Goal: Task Accomplishment & Management: Manage account settings

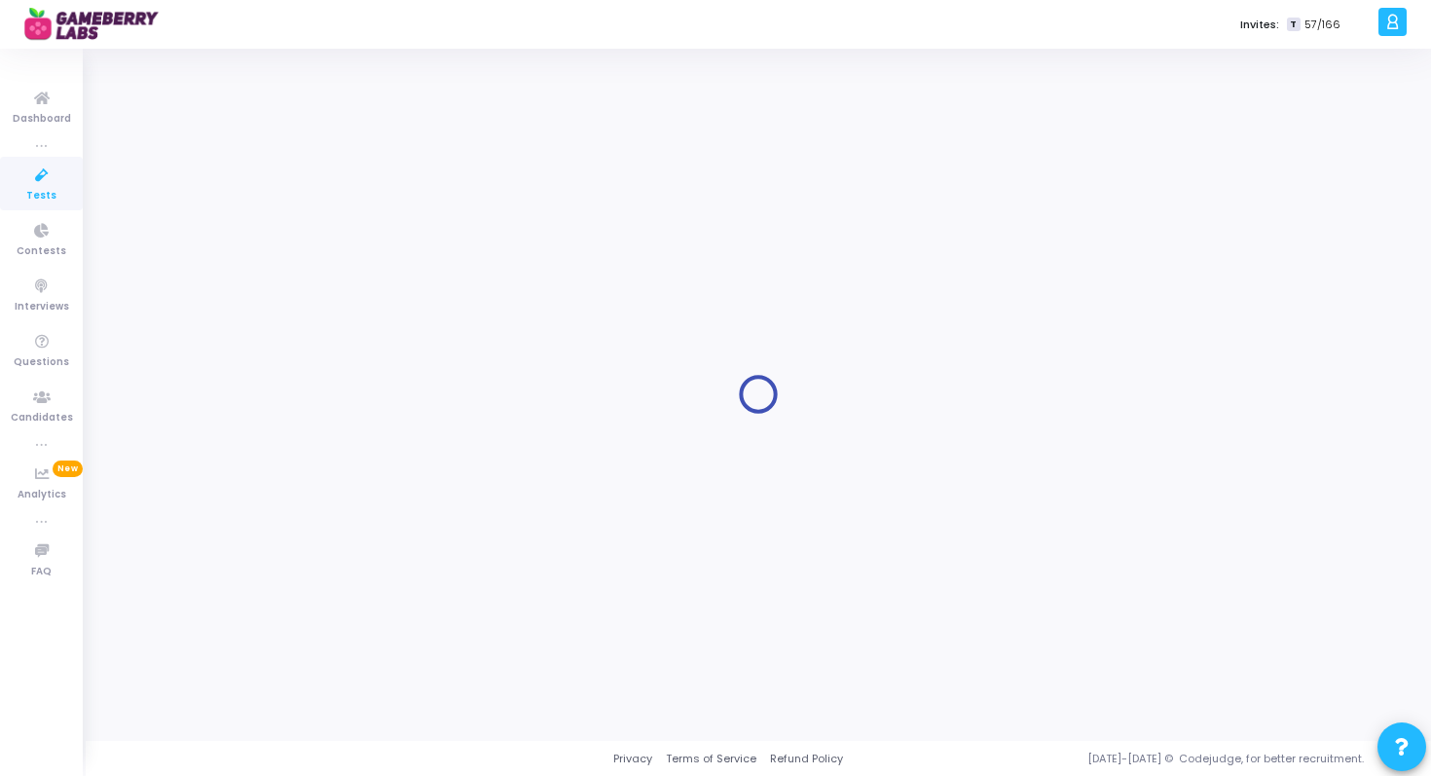
click at [41, 182] on icon at bounding box center [41, 176] width 41 height 24
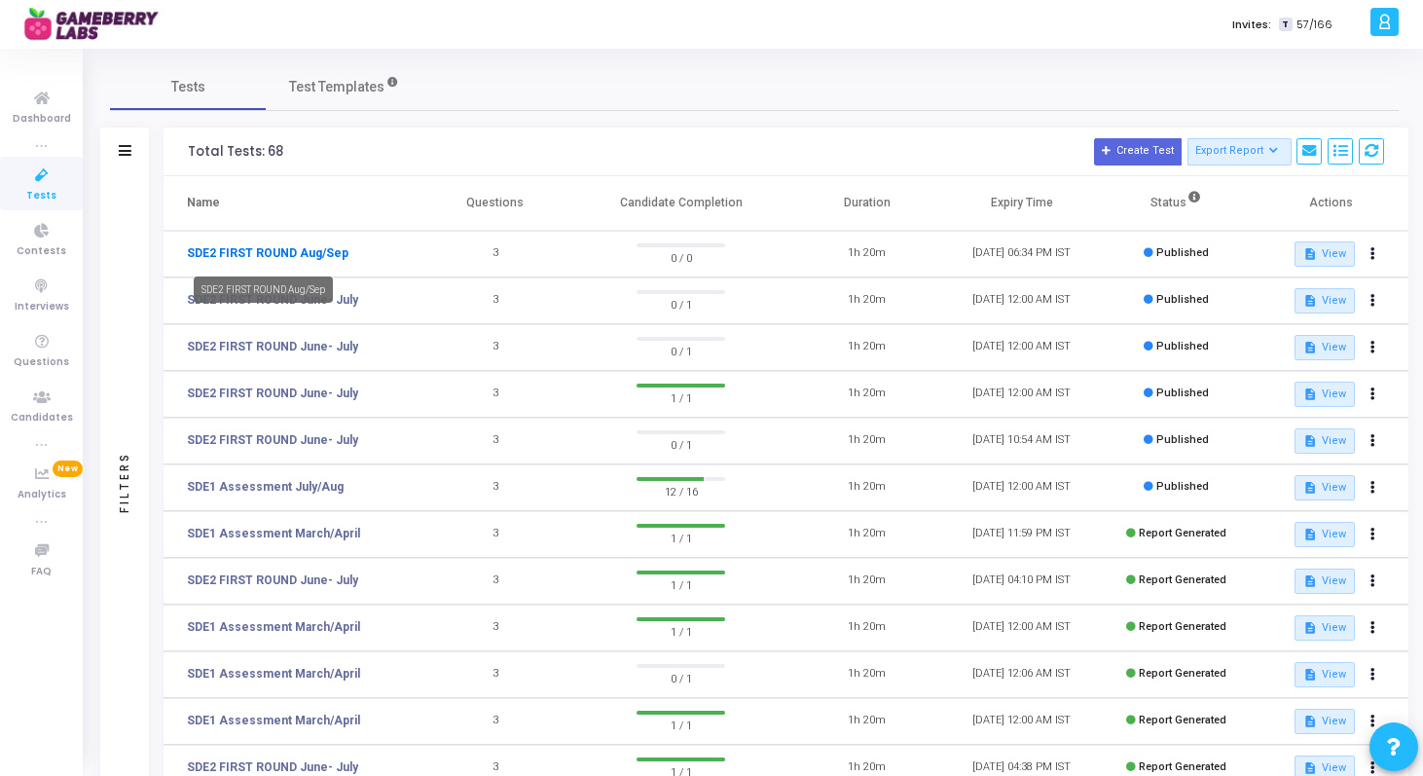
click at [318, 256] on link "SDE2 FIRST ROUND Aug/Sep" at bounding box center [268, 253] width 162 height 18
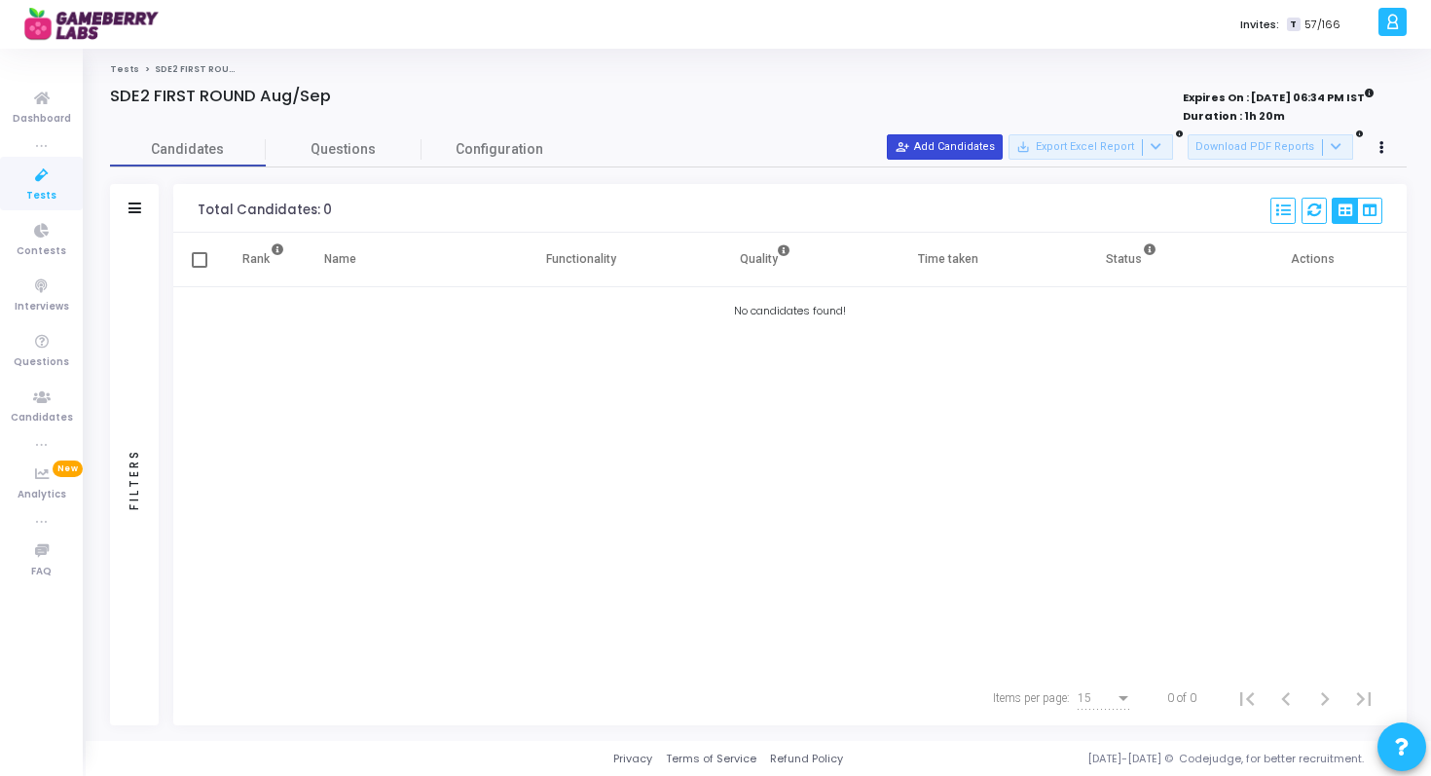
click at [1003, 148] on button "person_add_alt Add Candidates" at bounding box center [945, 146] width 116 height 25
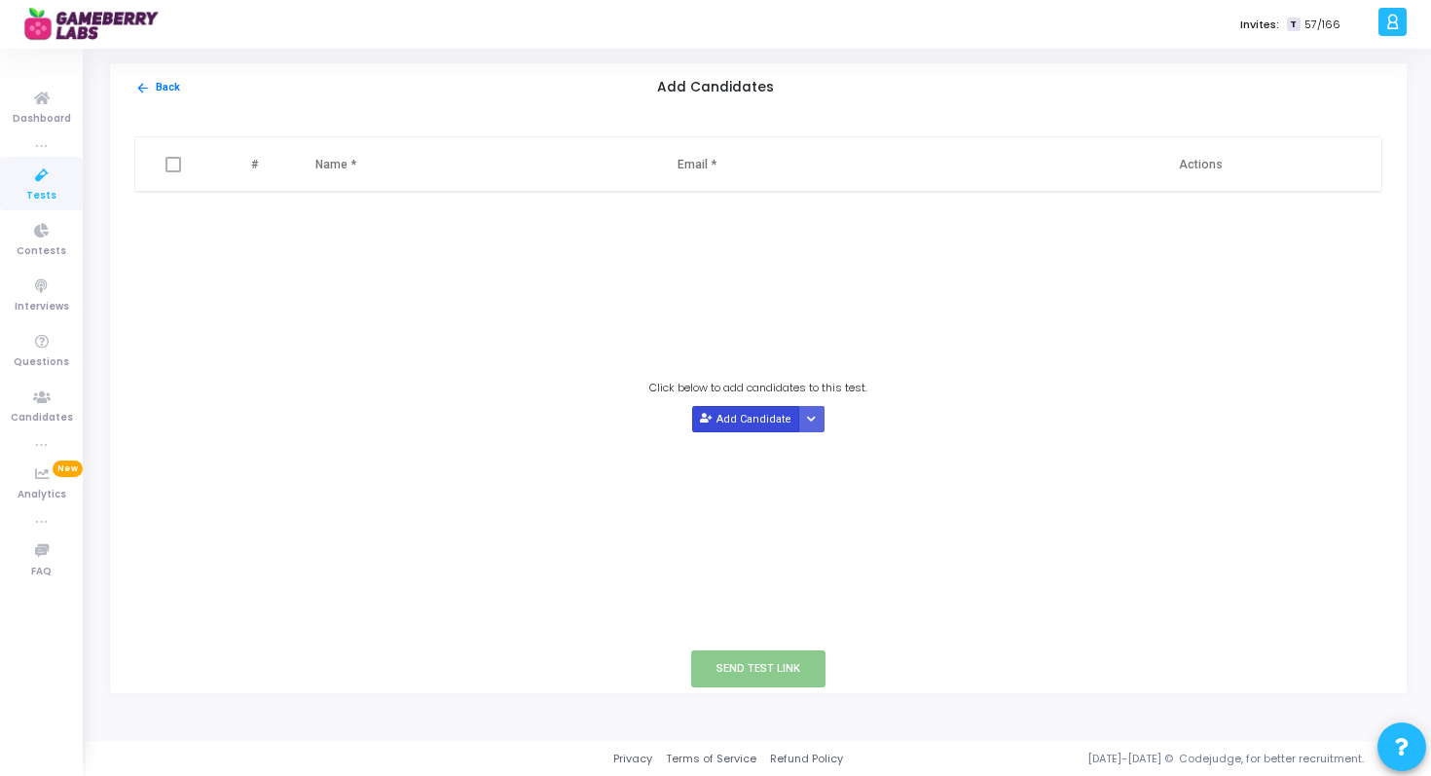
click at [724, 424] on button "Add Candidate" at bounding box center [745, 419] width 107 height 26
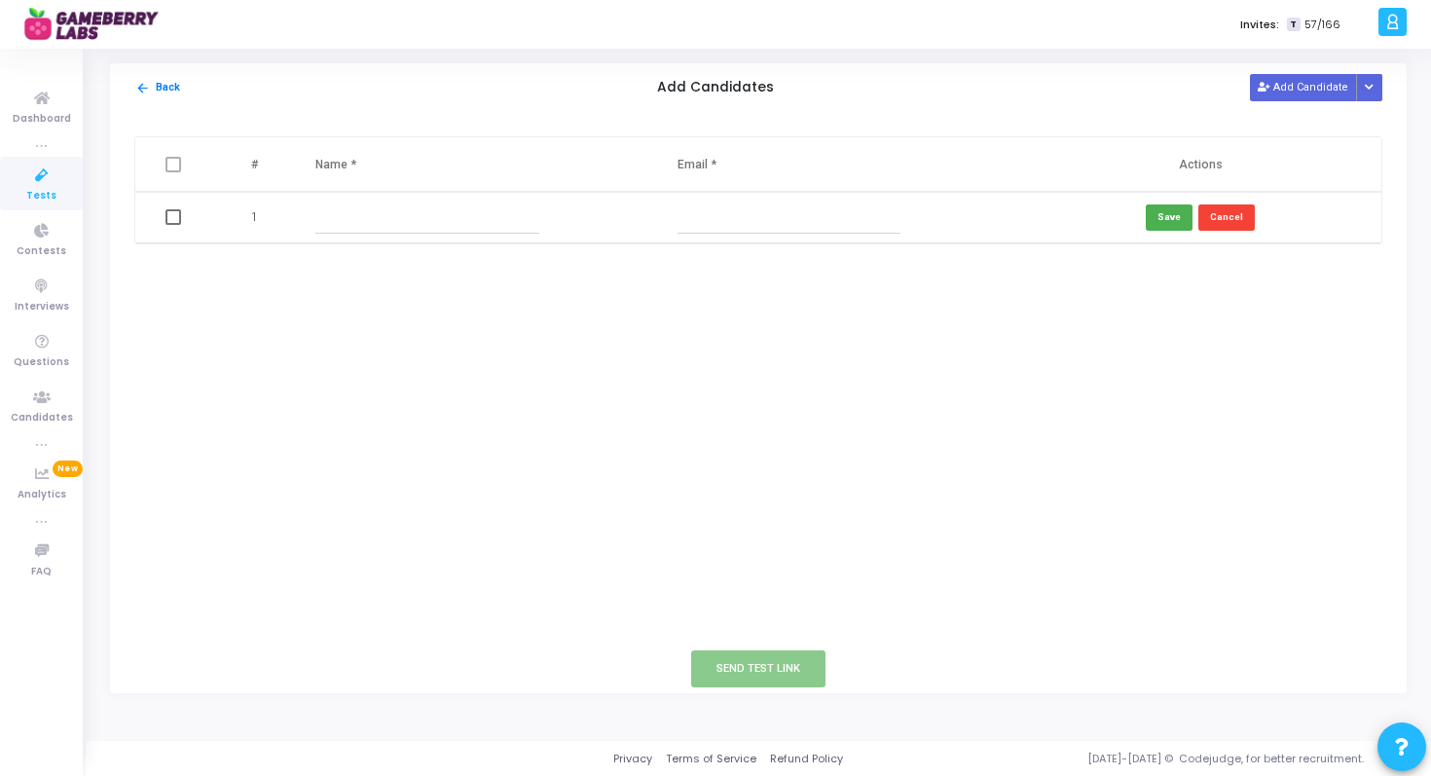
click at [342, 214] on input "text" at bounding box center [426, 218] width 223 height 32
paste input "[PERSON_NAME] [PERSON_NAME]"
type input "[PERSON_NAME] [PERSON_NAME]"
click at [686, 212] on input "text" at bounding box center [789, 218] width 223 height 32
paste input "[EMAIL_ADDRESS][DOMAIN_NAME]"
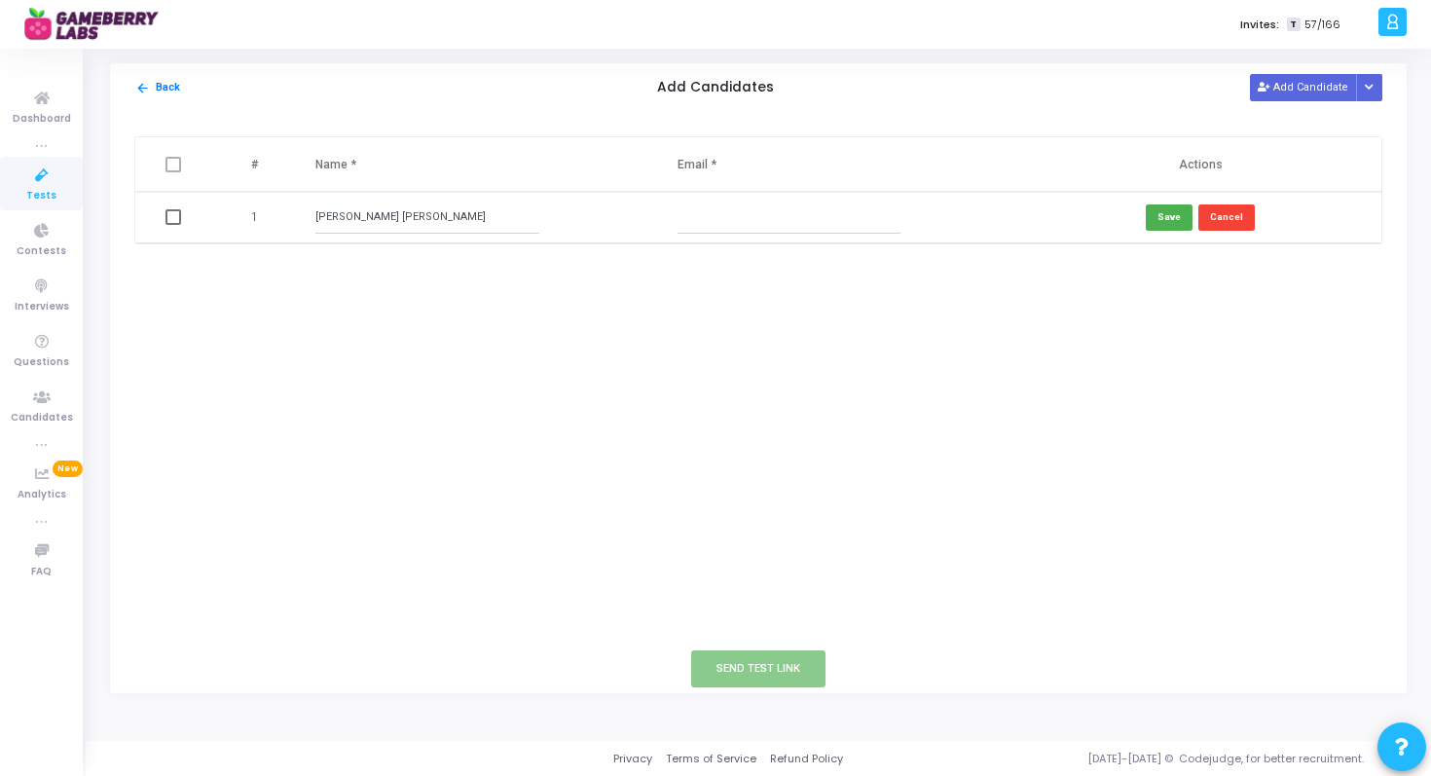
type input "[EMAIL_ADDRESS][DOMAIN_NAME]"
click at [1175, 223] on button "Save" at bounding box center [1169, 217] width 47 height 26
click at [169, 218] on span at bounding box center [174, 217] width 16 height 16
click at [172, 225] on input "checkbox" at bounding box center [172, 225] width 1 height 1
checkbox input "true"
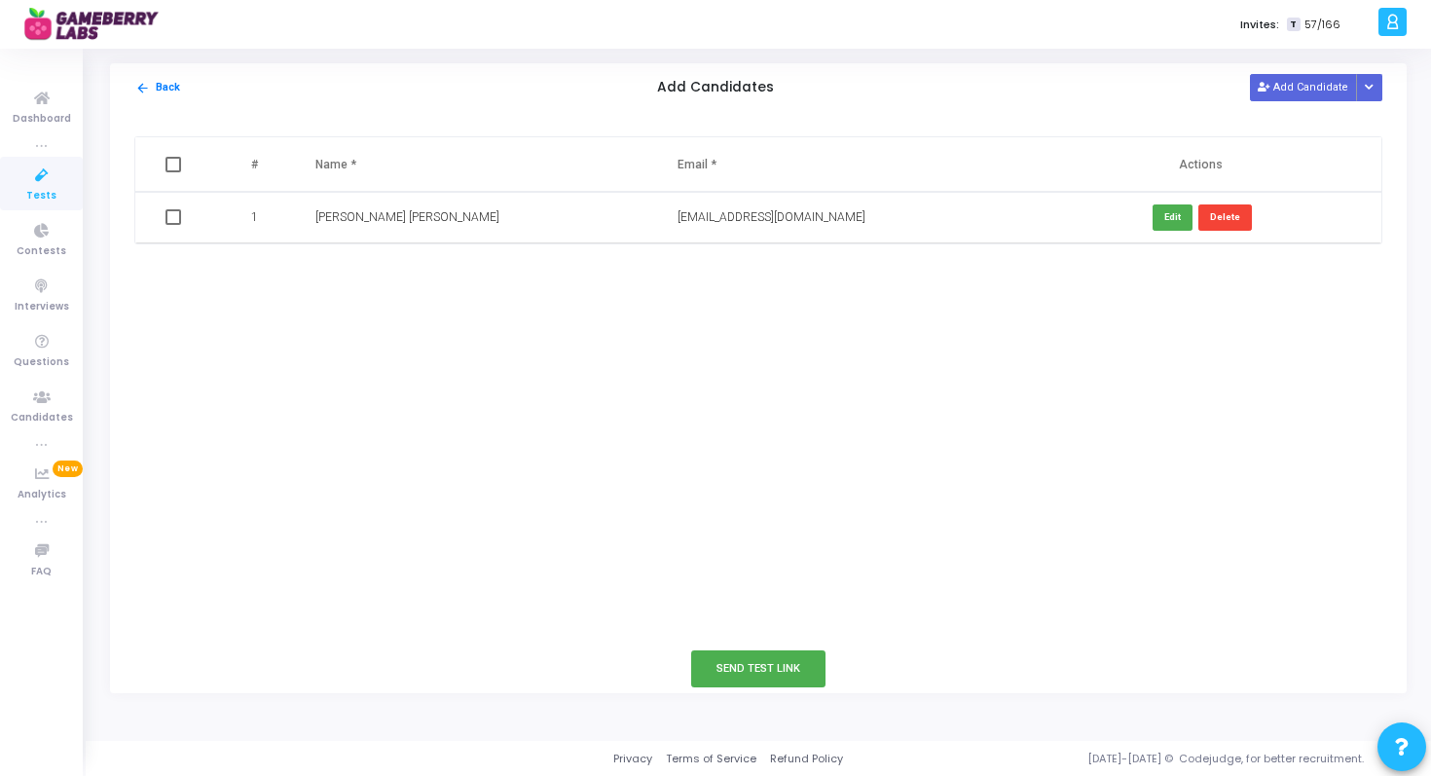
checkbox input "true"
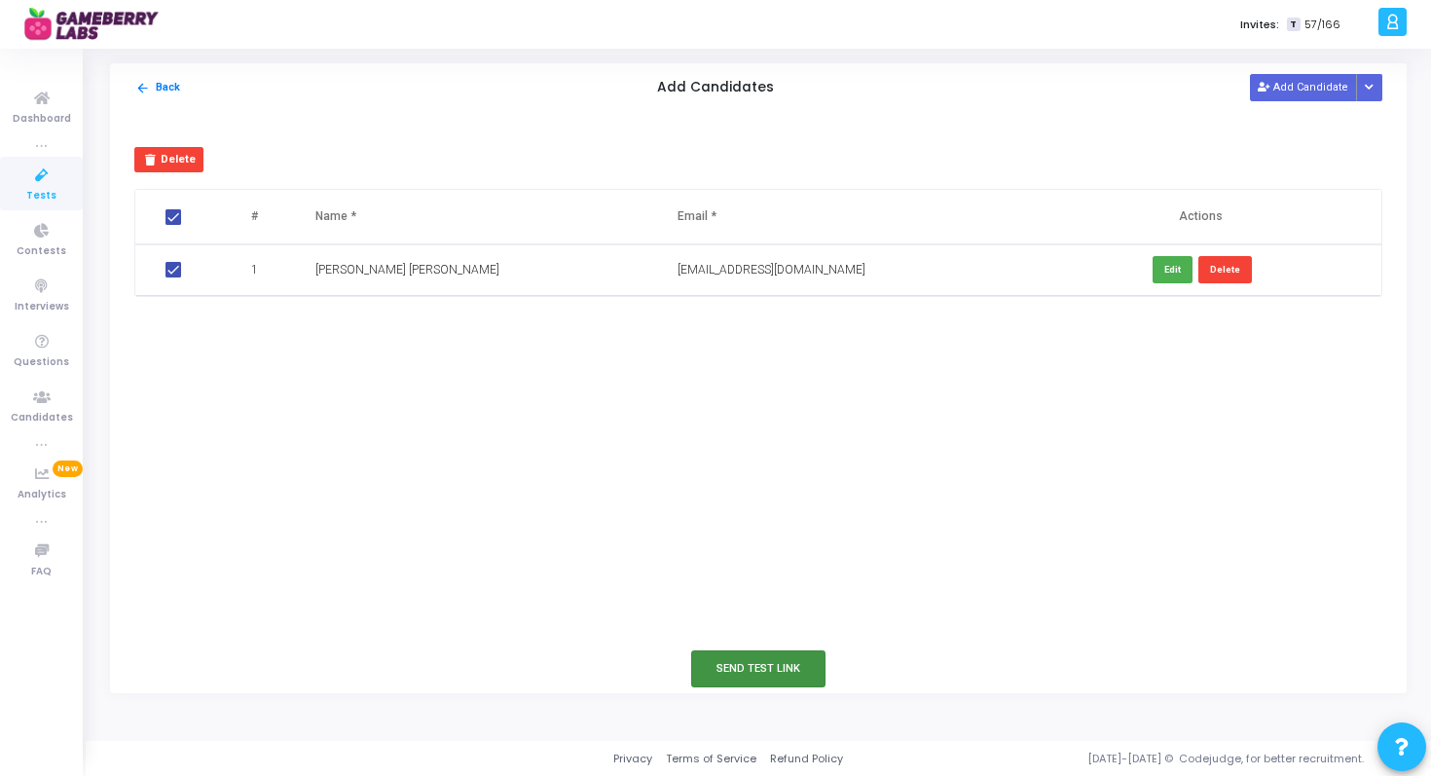
click at [719, 663] on button "Send Test Link" at bounding box center [758, 668] width 134 height 36
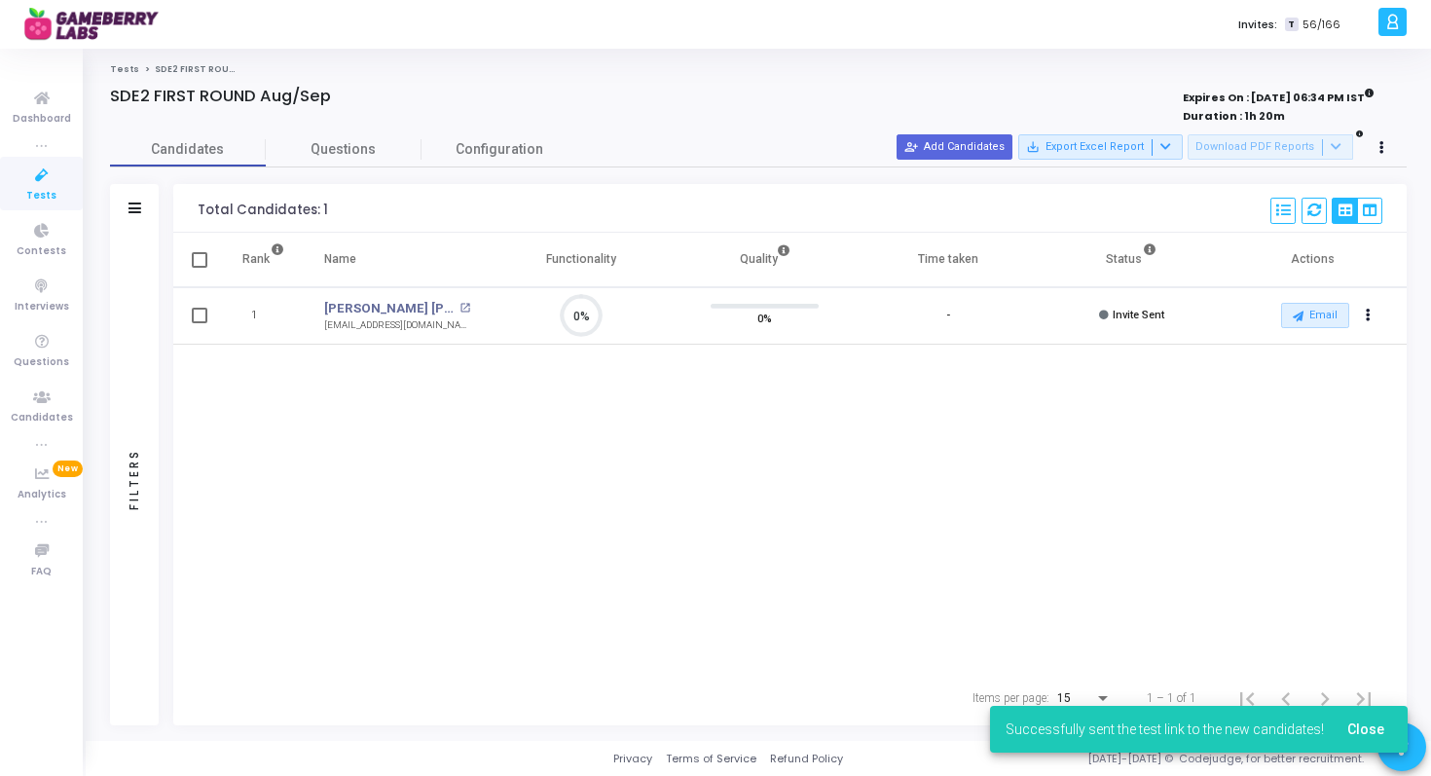
scroll to position [9, 9]
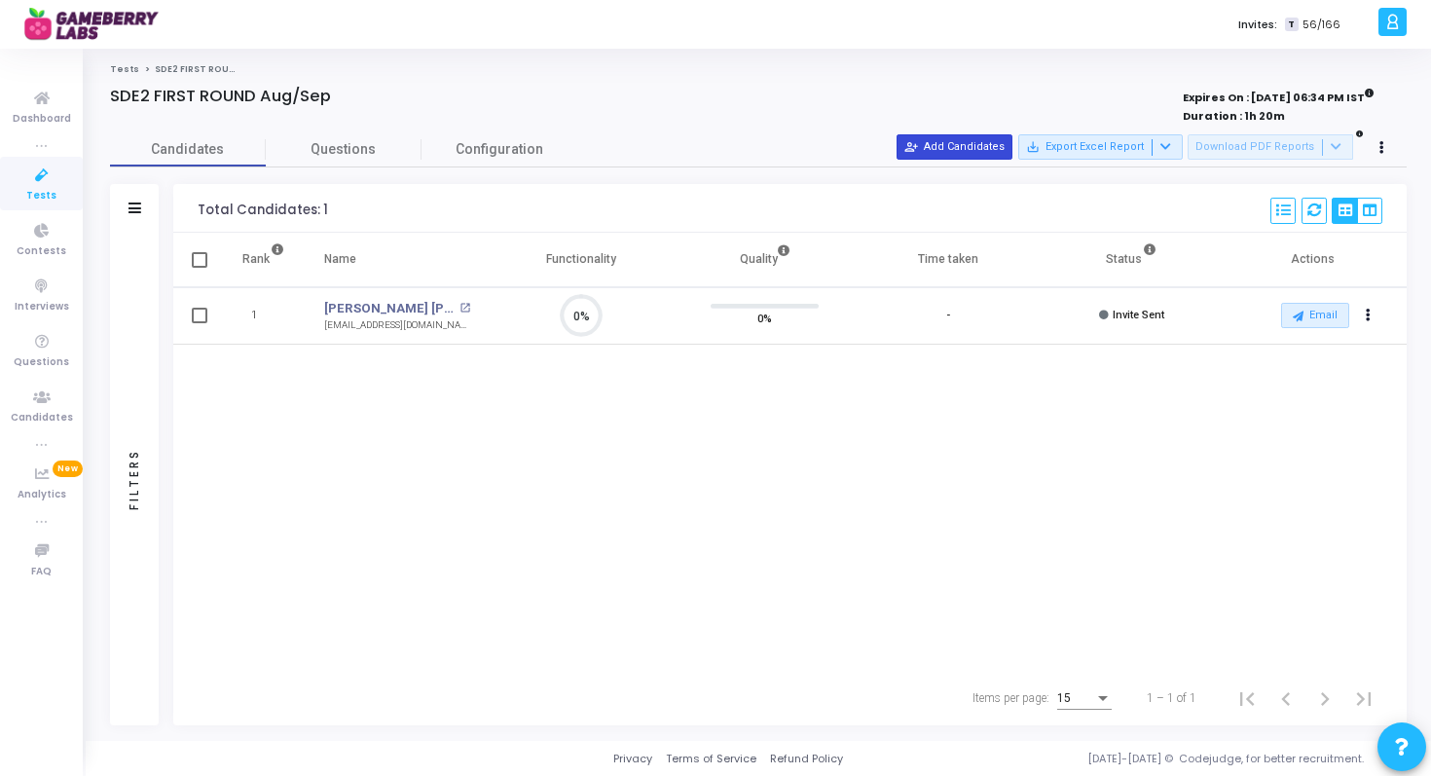
click at [941, 141] on button "person_add_alt Add Candidates" at bounding box center [955, 146] width 116 height 25
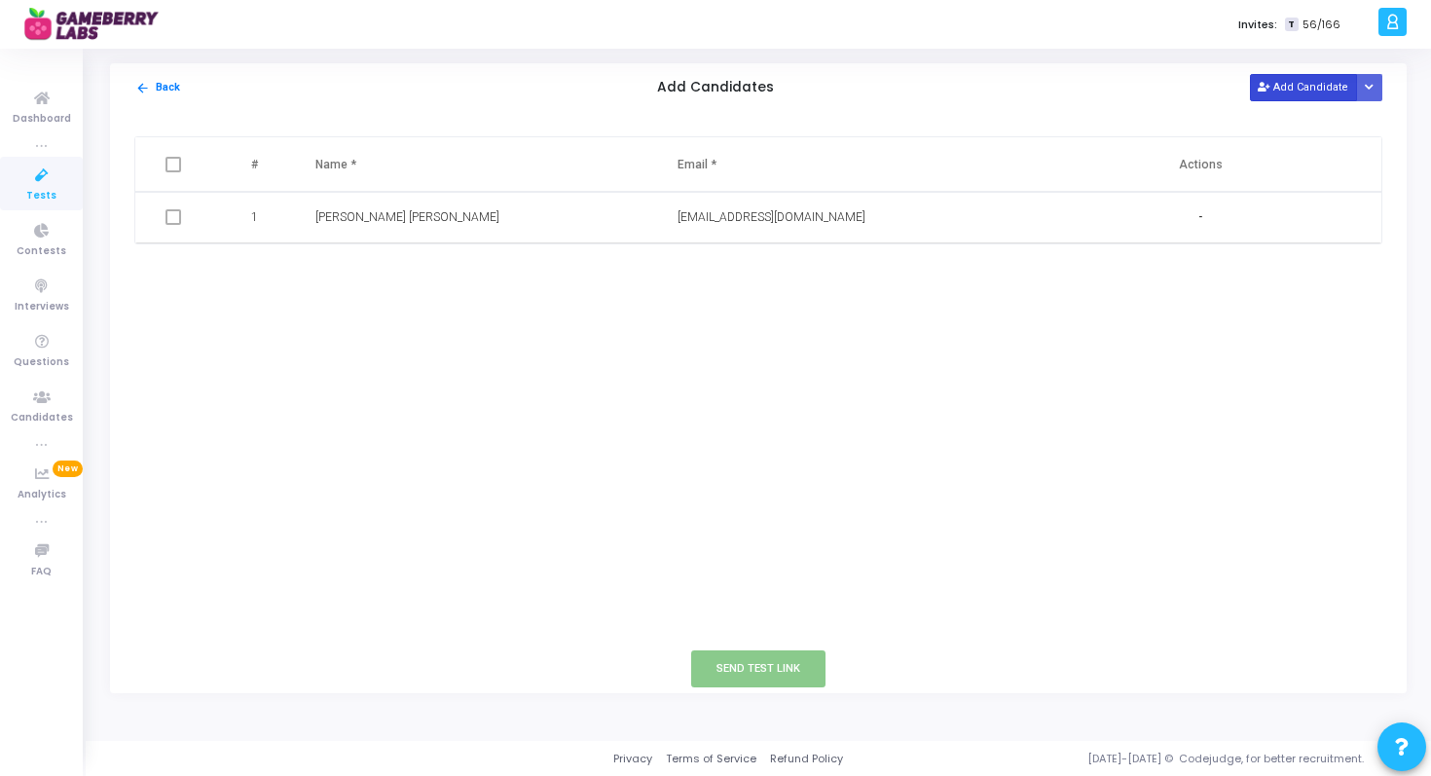
click at [1291, 92] on button "Add Candidate" at bounding box center [1303, 87] width 107 height 26
click at [465, 271] on input "text" at bounding box center [426, 269] width 223 height 32
paste input "[PERSON_NAME]"
type input "[PERSON_NAME]"
click at [756, 265] on input "text" at bounding box center [789, 269] width 223 height 32
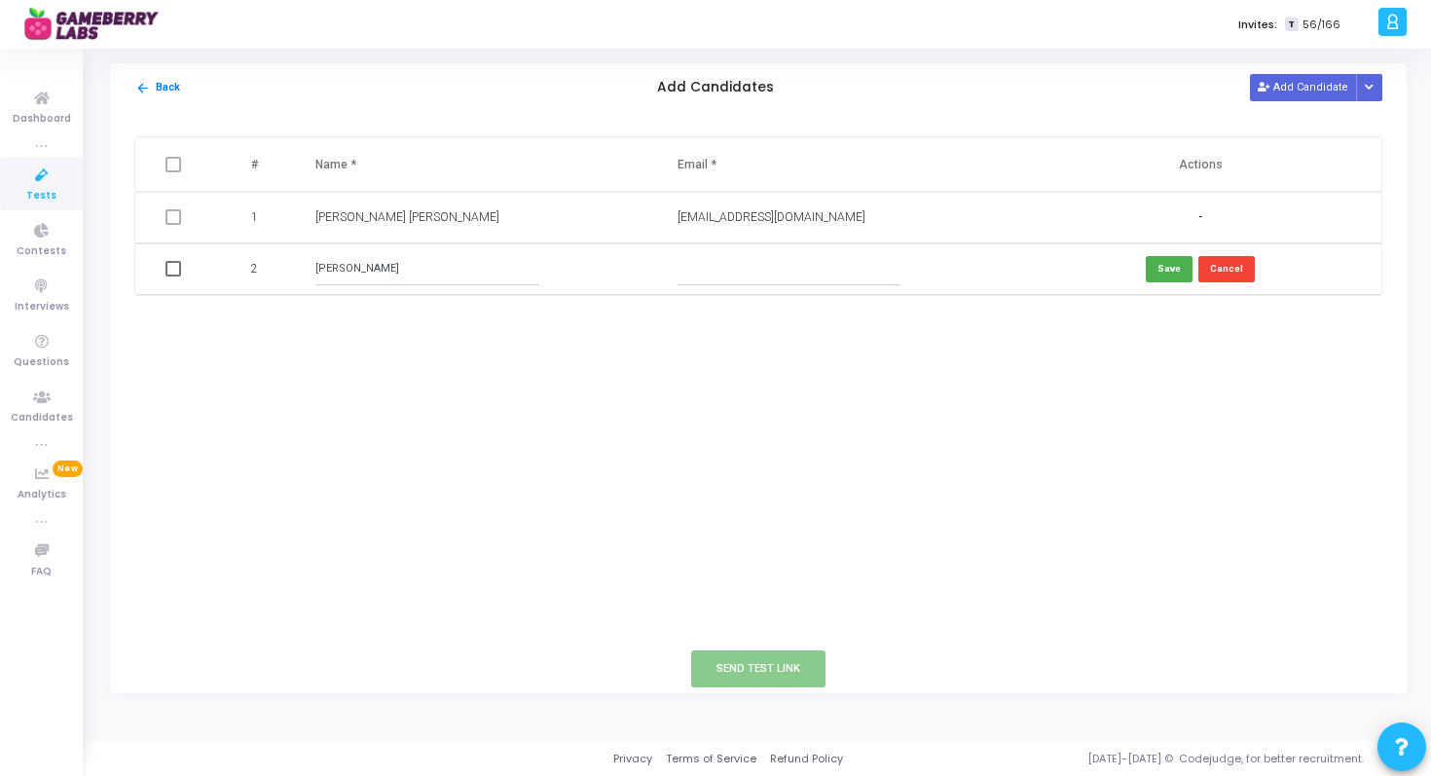
paste input "[PERSON_NAME][EMAIL_ADDRESS][DOMAIN_NAME]"
type input "[PERSON_NAME][EMAIL_ADDRESS][DOMAIN_NAME]"
click at [1175, 273] on button "Save" at bounding box center [1169, 269] width 47 height 26
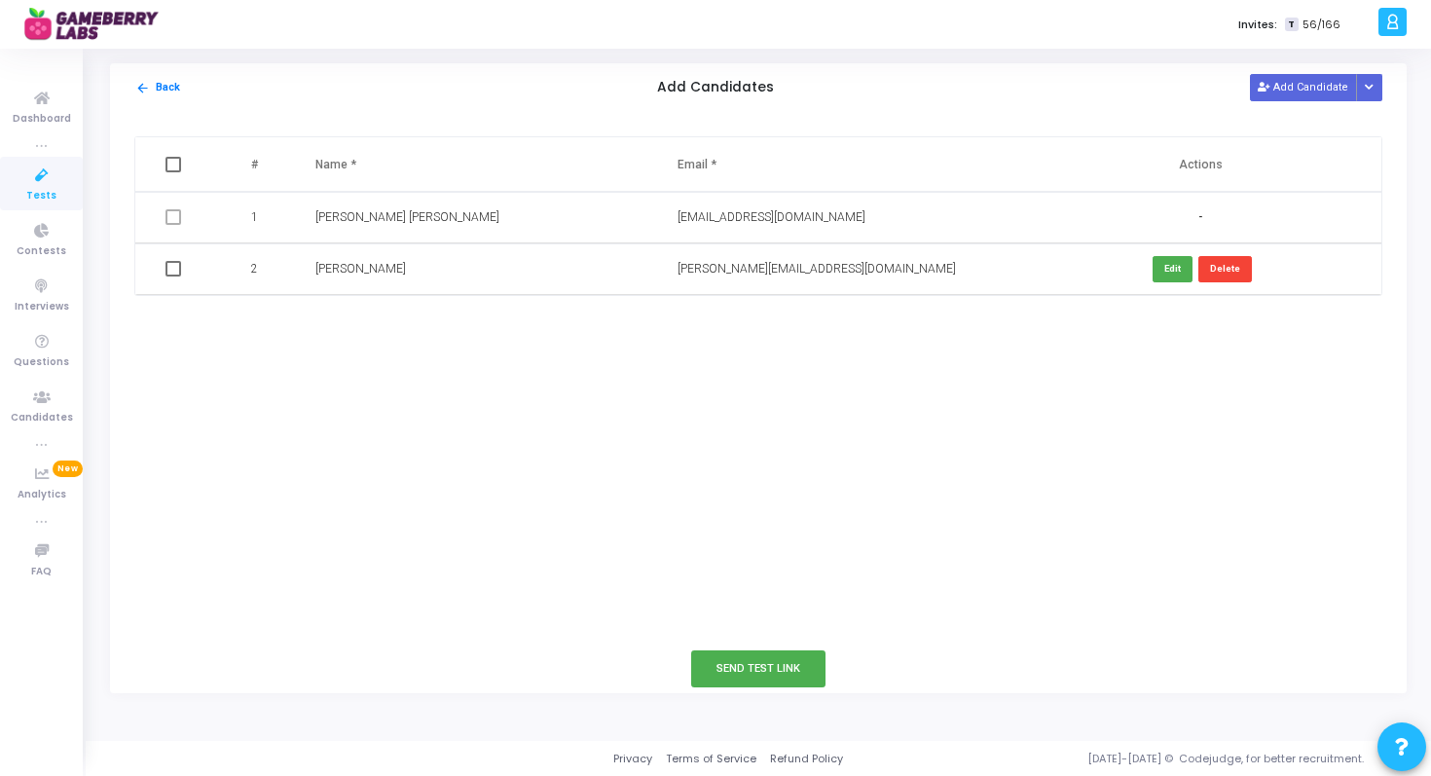
click at [176, 268] on span at bounding box center [174, 269] width 16 height 16
click at [173, 276] on input "checkbox" at bounding box center [172, 276] width 1 height 1
checkbox input "true"
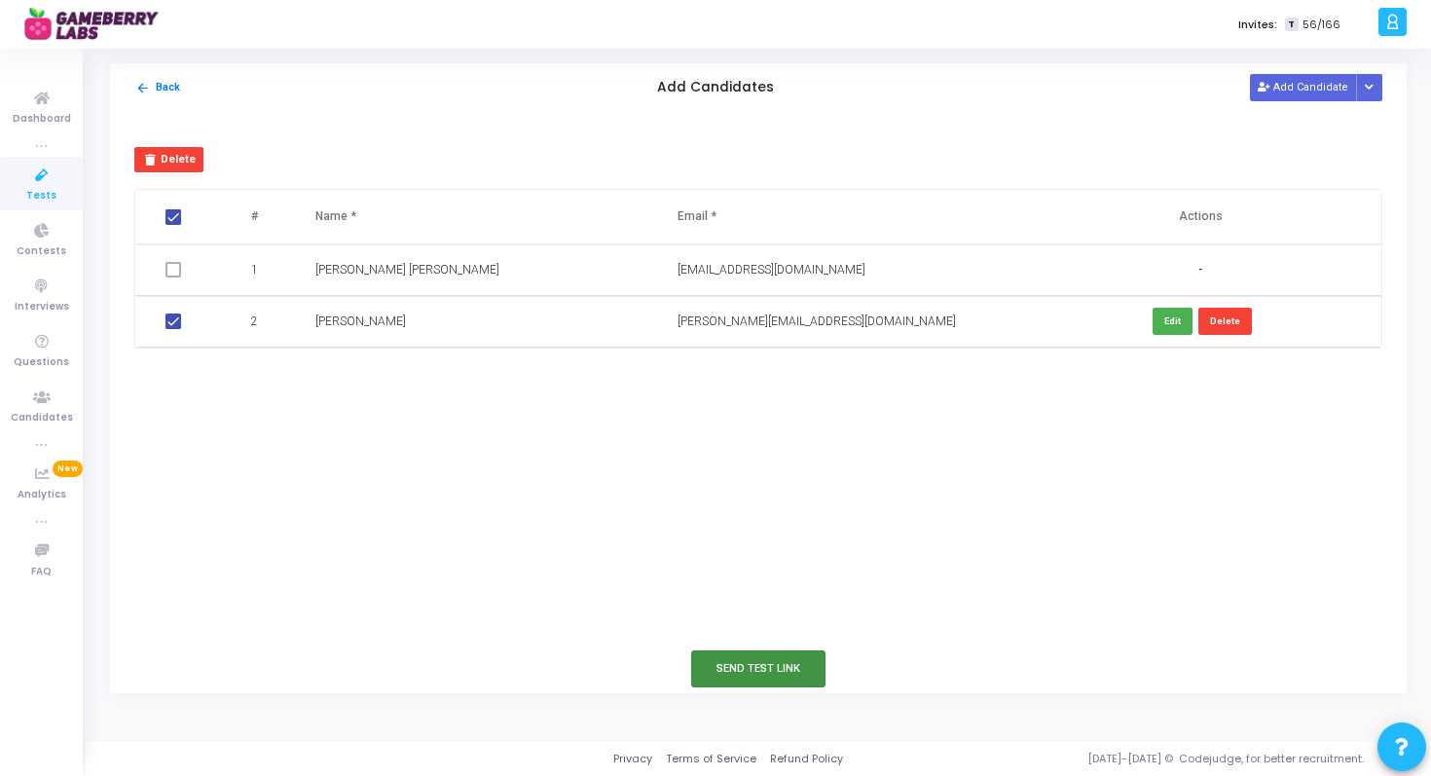
click at [746, 669] on button "Send Test Link" at bounding box center [758, 668] width 134 height 36
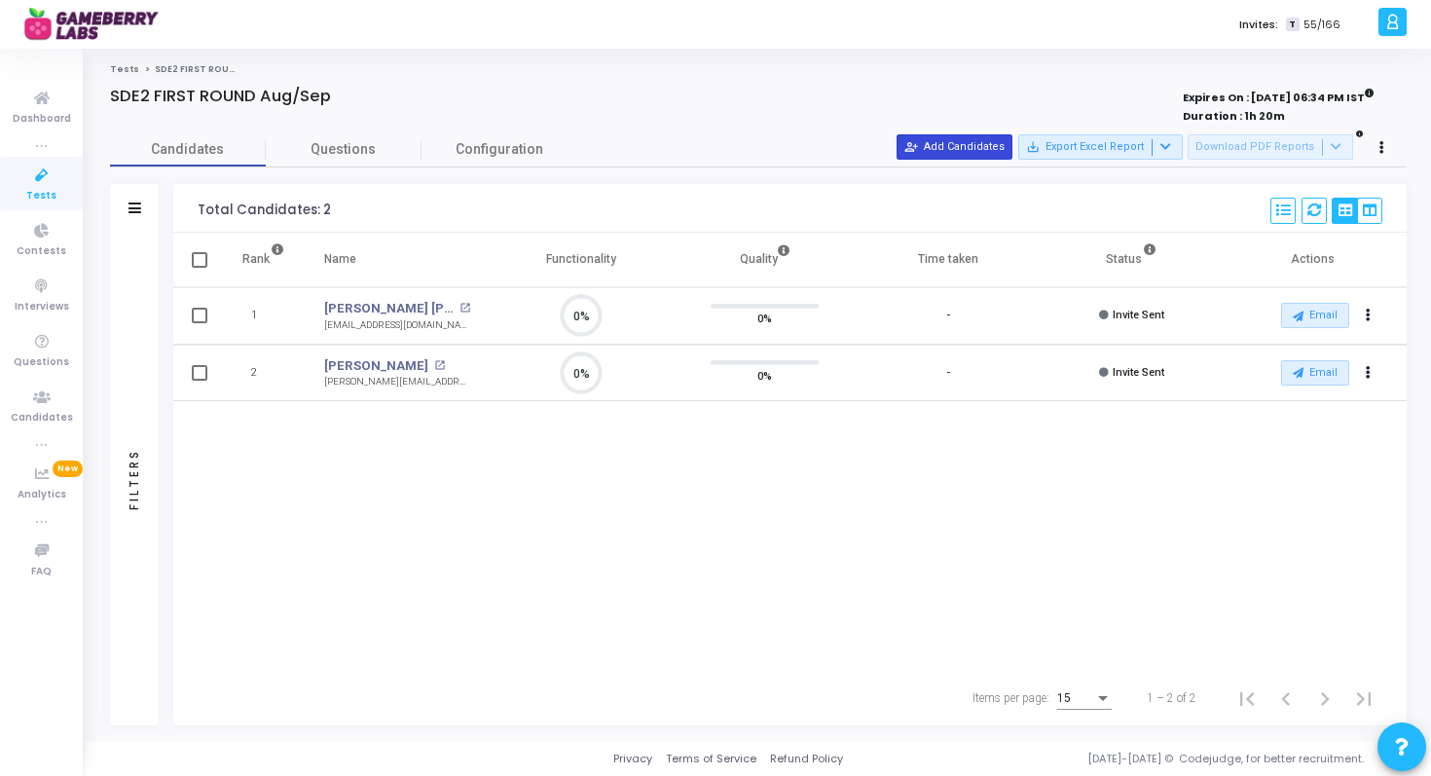
click at [996, 147] on button "person_add_alt Add Candidates" at bounding box center [955, 146] width 116 height 25
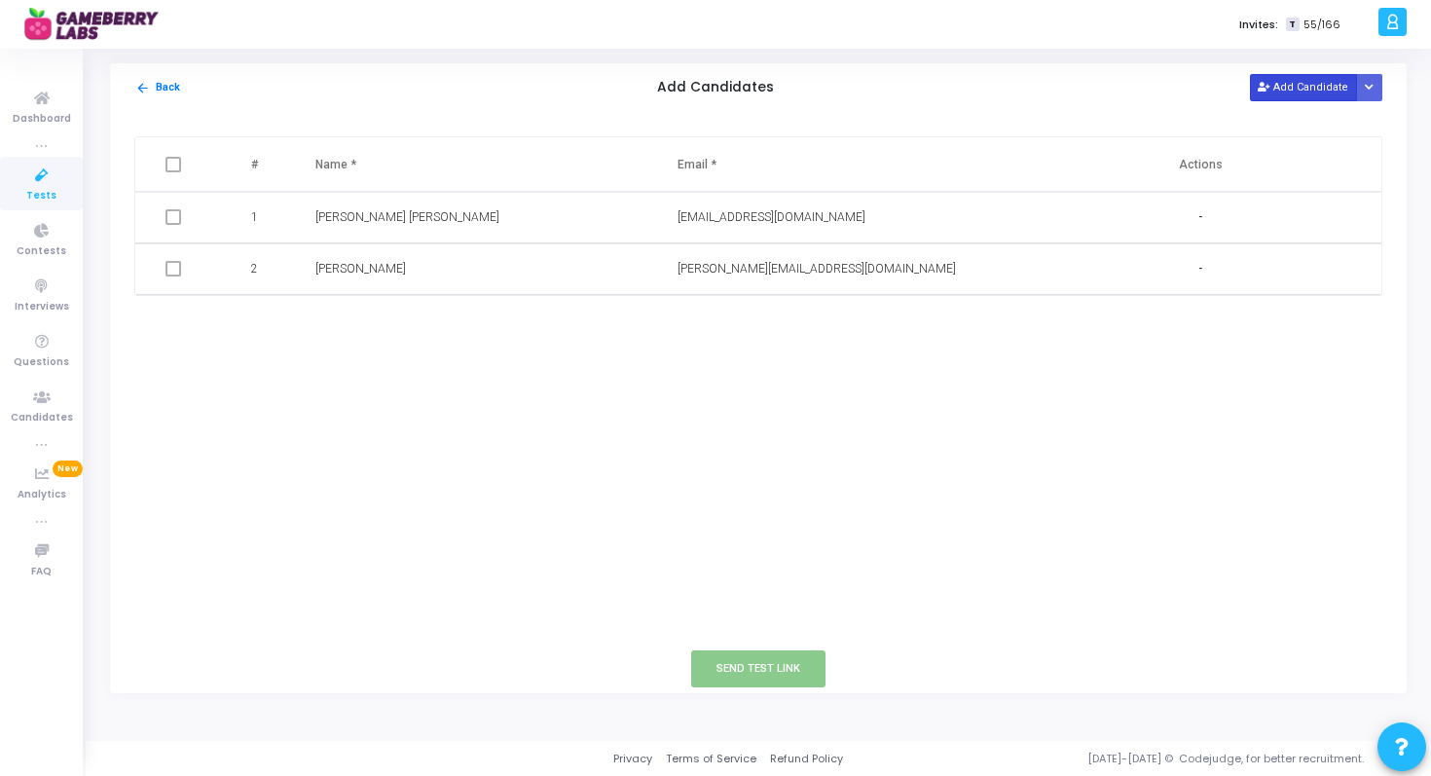
click at [1282, 94] on button "Add Candidate" at bounding box center [1303, 87] width 107 height 26
click at [459, 324] on input "text" at bounding box center [426, 321] width 223 height 32
paste input "[PERSON_NAME]"
type input "[PERSON_NAME]"
click at [706, 323] on input "text" at bounding box center [789, 321] width 223 height 32
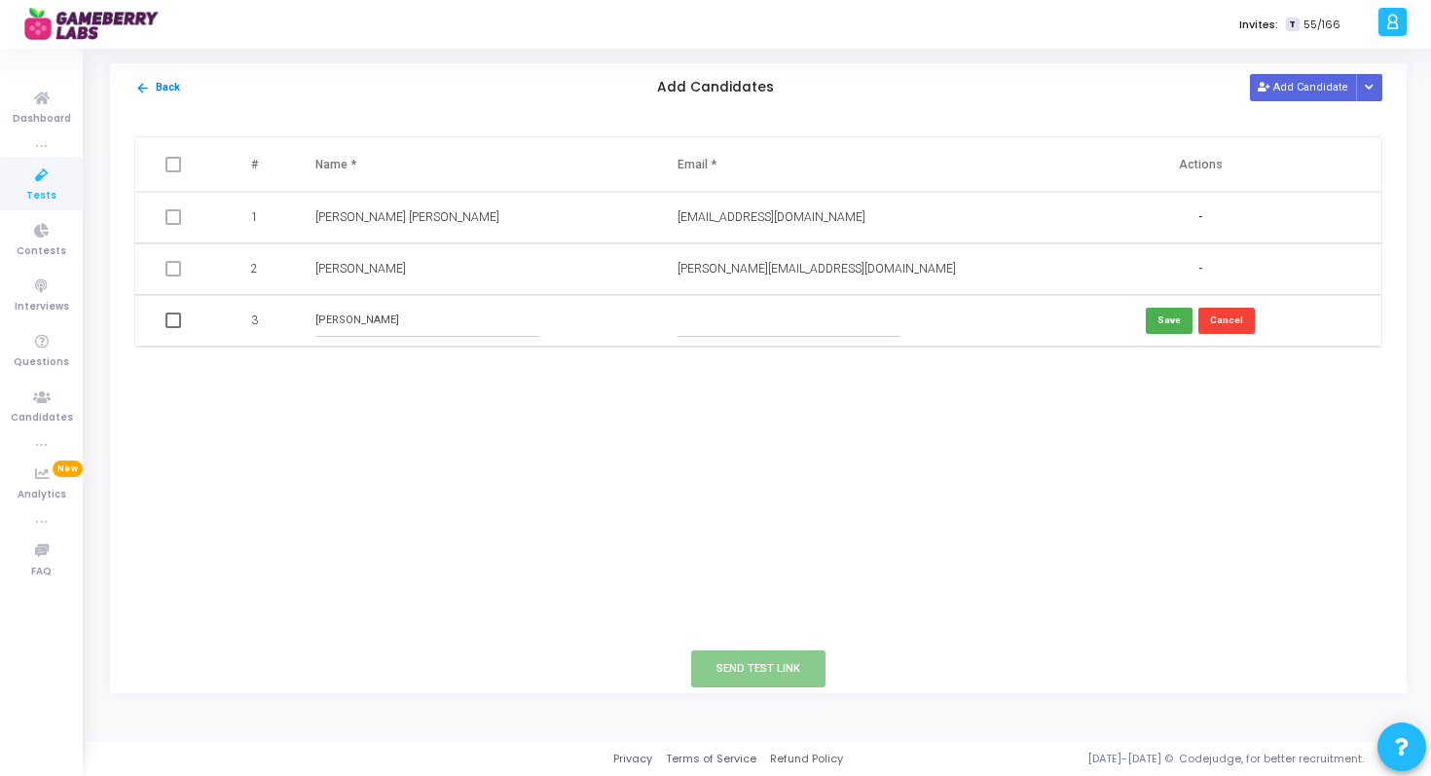
paste input "[EMAIL_ADDRESS][DOMAIN_NAME]"
type input "[EMAIL_ADDRESS][DOMAIN_NAME]"
click at [1174, 322] on button "Save" at bounding box center [1169, 321] width 47 height 26
click at [173, 322] on span at bounding box center [174, 321] width 16 height 16
click at [173, 328] on input "checkbox" at bounding box center [172, 328] width 1 height 1
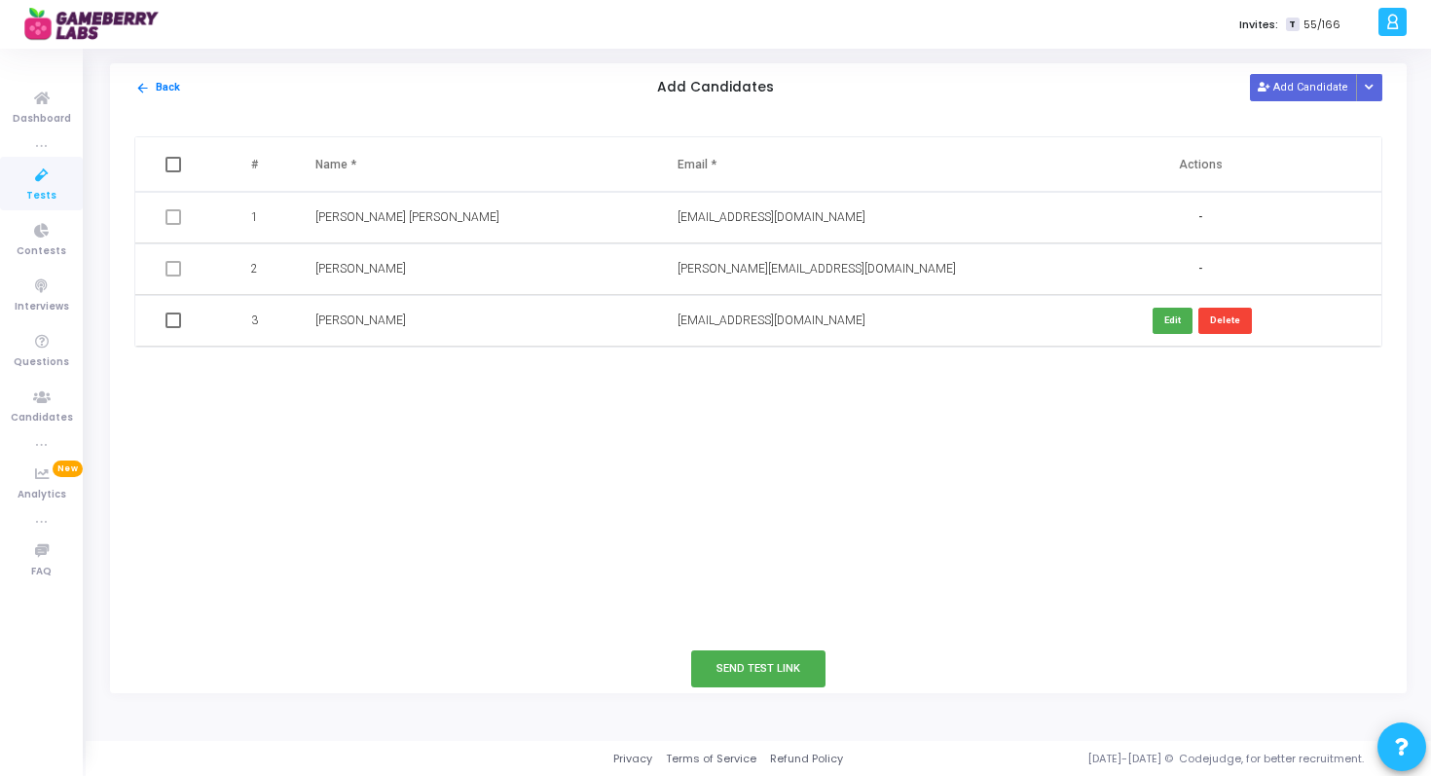
checkbox input "true"
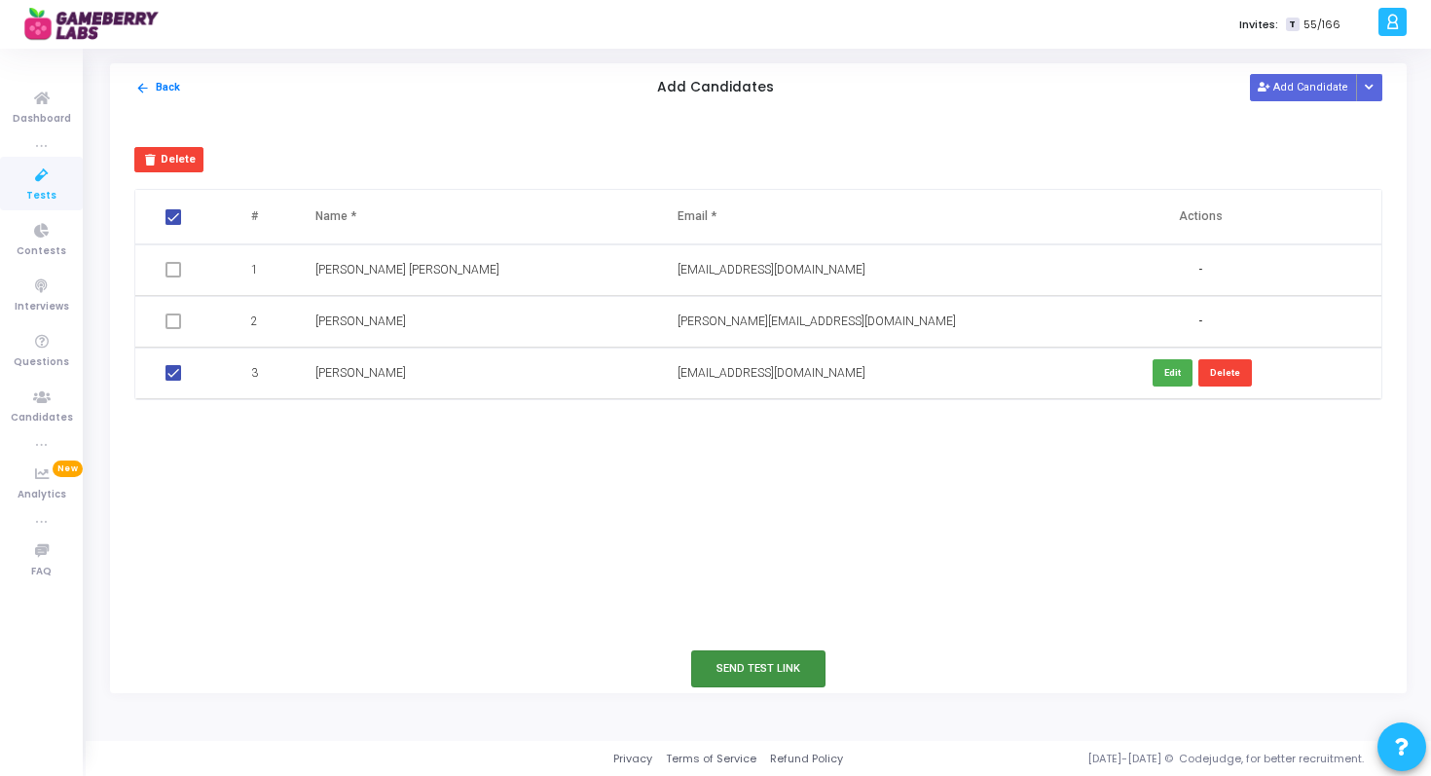
click at [719, 663] on button "Send Test Link" at bounding box center [758, 668] width 134 height 36
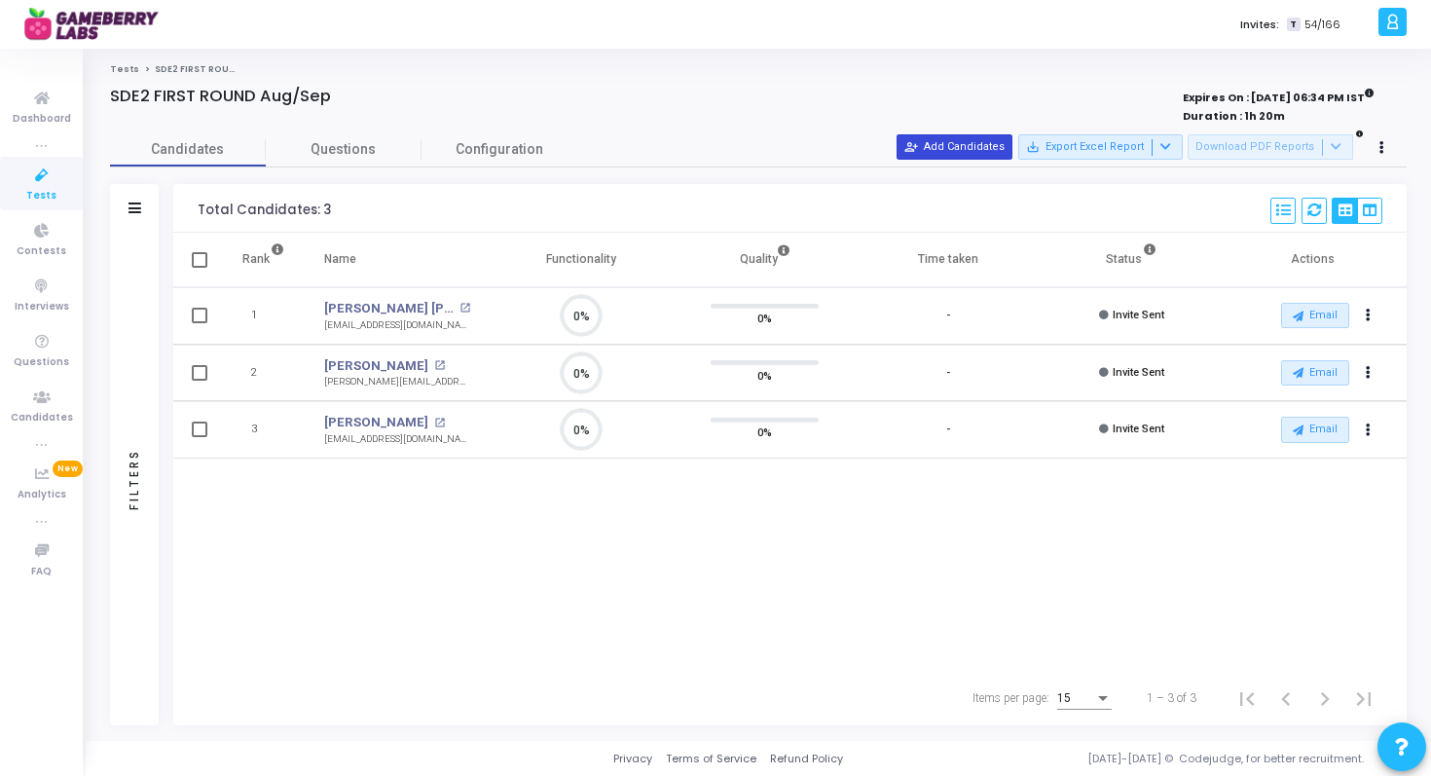
click at [990, 148] on button "person_add_alt Add Candidates" at bounding box center [955, 146] width 116 height 25
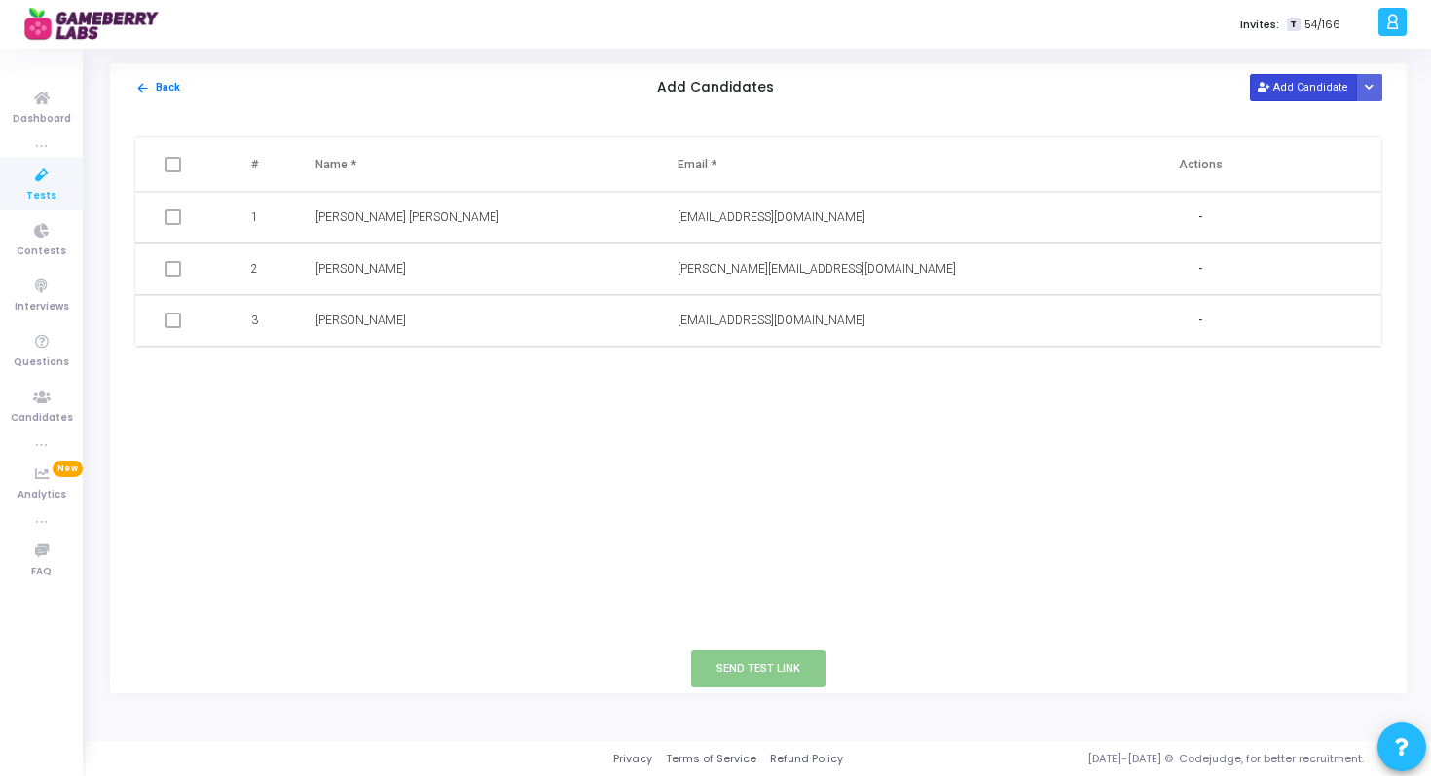
click at [1297, 93] on button "Add Candidate" at bounding box center [1303, 87] width 107 height 26
click at [416, 382] on input "text" at bounding box center [426, 372] width 223 height 32
paste input "[PERSON_NAME]"
type input "[PERSON_NAME]"
click at [721, 372] on input "text" at bounding box center [789, 372] width 223 height 32
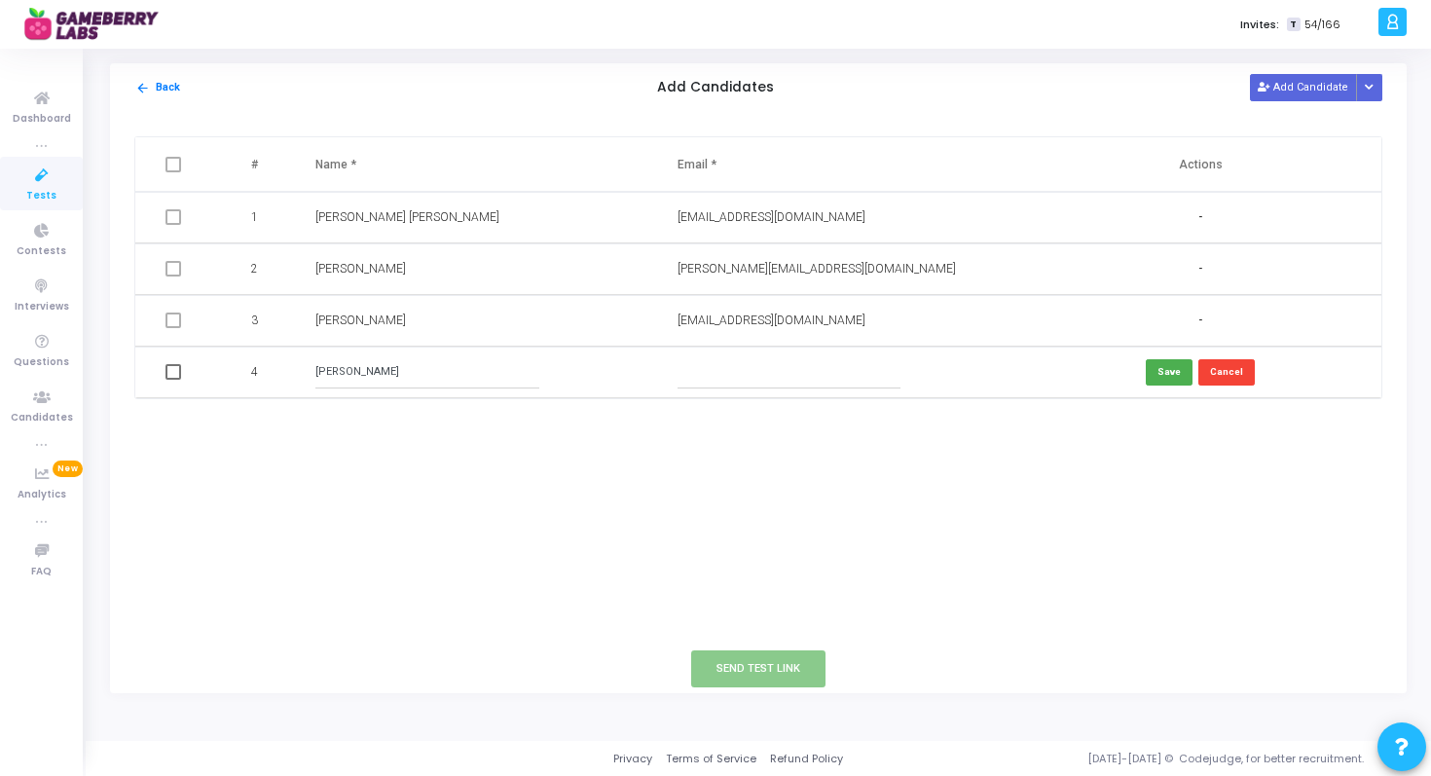
paste input "[EMAIL_ADDRESS][DOMAIN_NAME]"
type input "[EMAIL_ADDRESS][DOMAIN_NAME]"
click at [1162, 373] on button "Save" at bounding box center [1169, 372] width 47 height 26
click at [180, 373] on span at bounding box center [174, 372] width 16 height 16
click at [173, 380] on input "checkbox" at bounding box center [172, 380] width 1 height 1
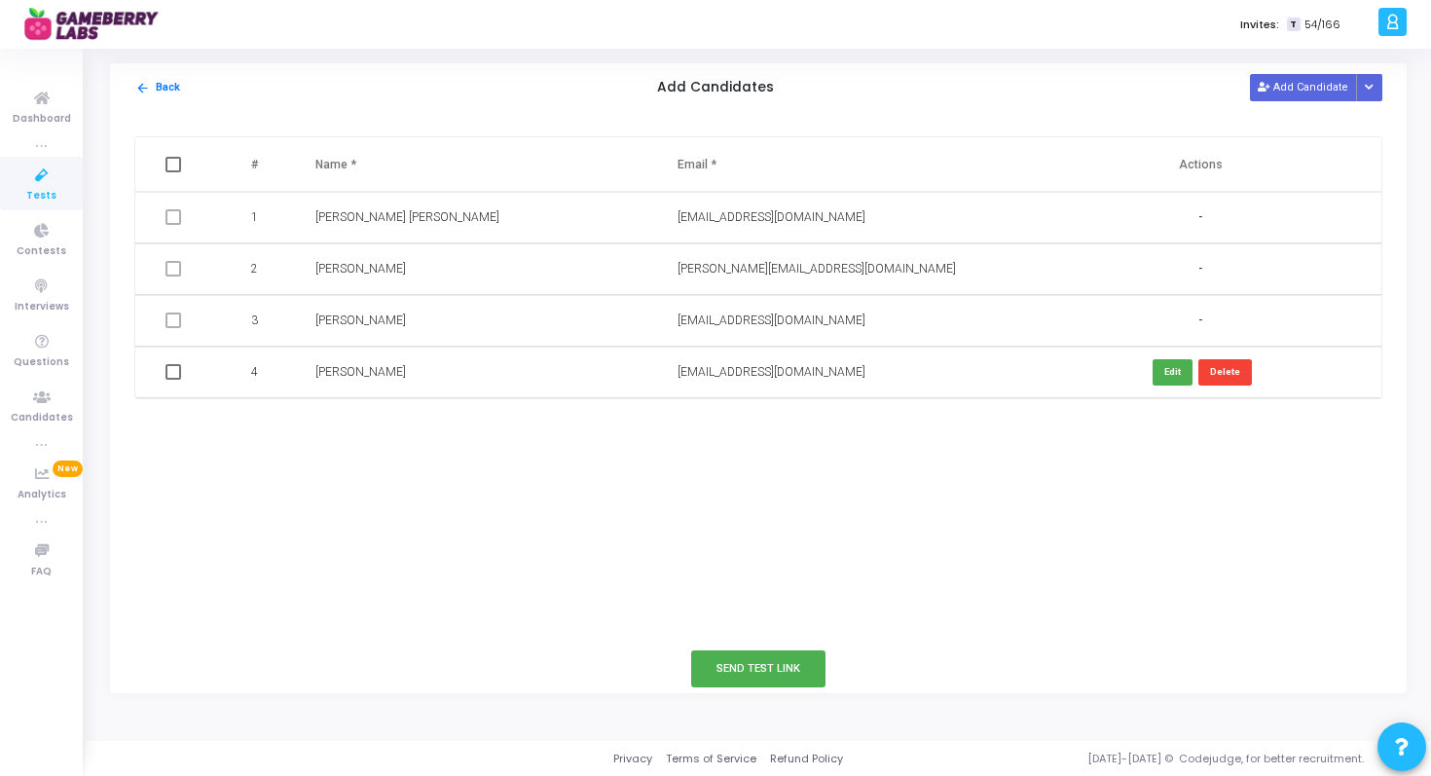
checkbox input "true"
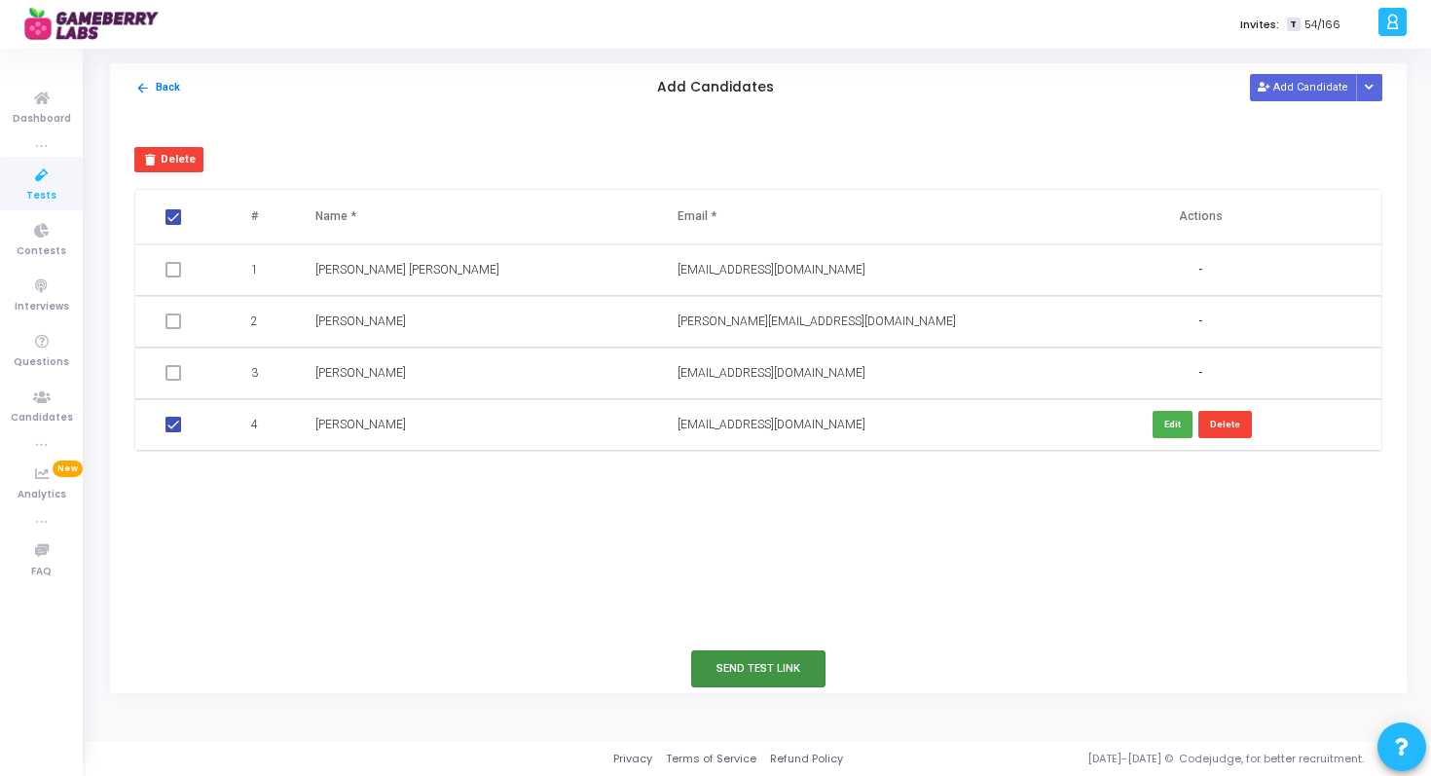
click at [770, 673] on button "Send Test Link" at bounding box center [758, 668] width 134 height 36
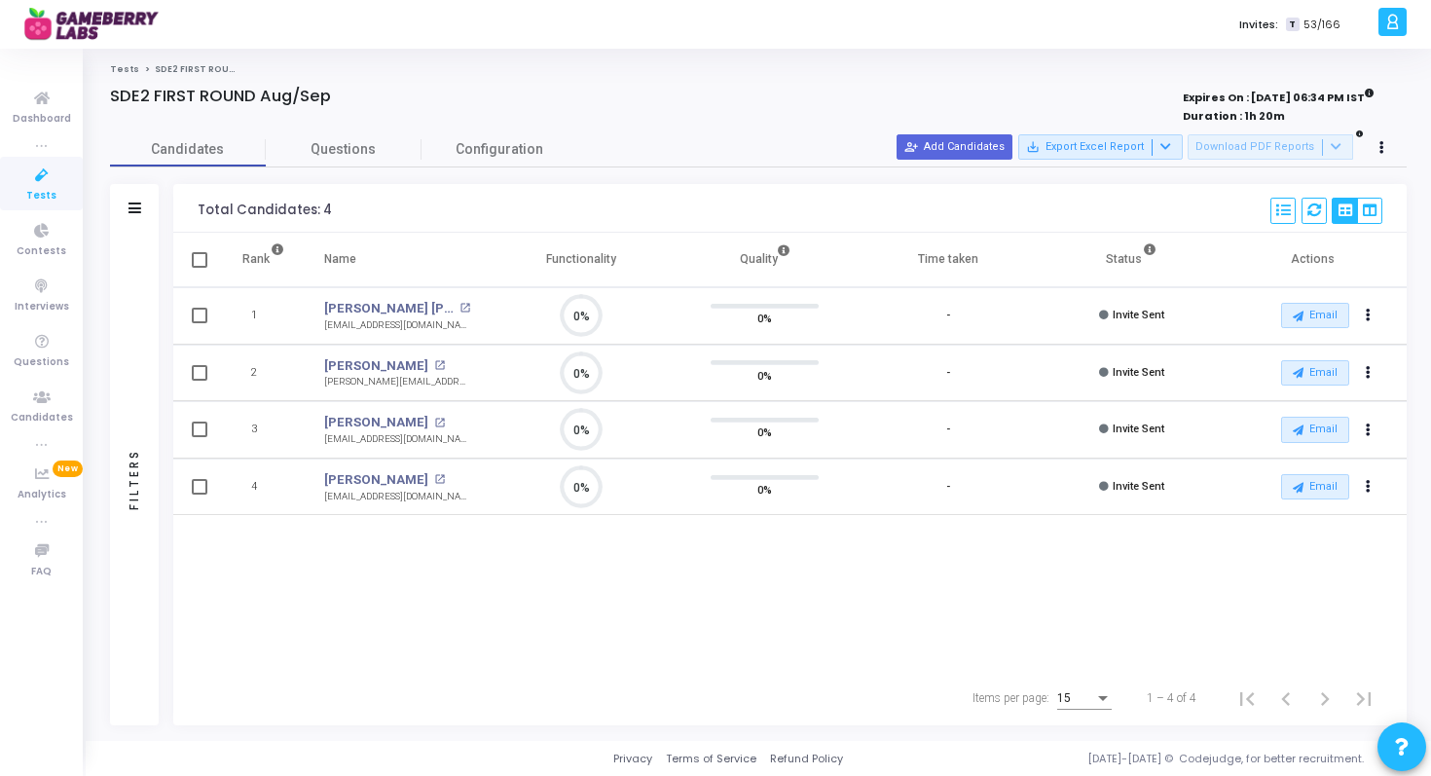
scroll to position [0, 0]
click at [383, 634] on div "Rank Name Functionality Quality Time taken Status Actions 1 [PERSON_NAME] [PERS…" at bounding box center [790, 452] width 1234 height 438
click at [31, 177] on icon at bounding box center [41, 176] width 41 height 24
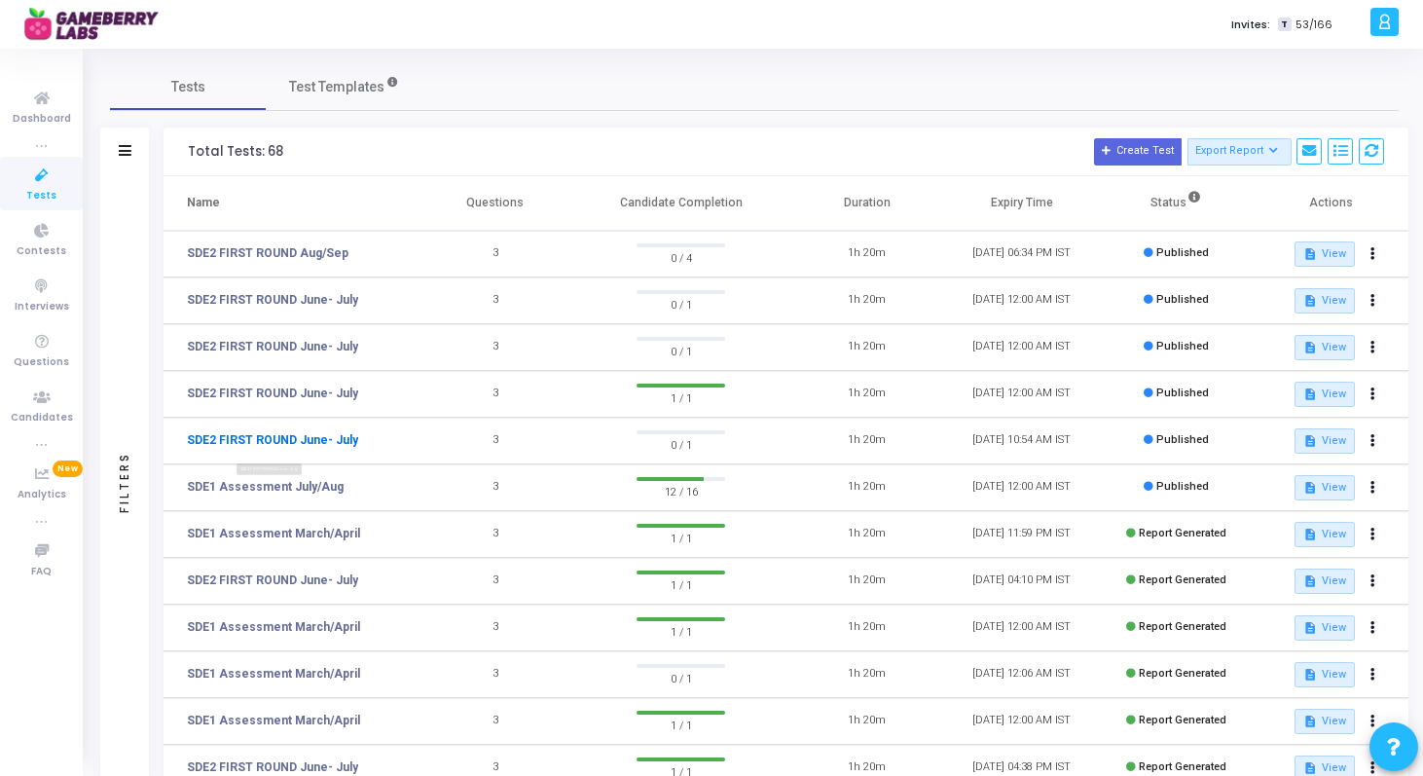
click at [209, 440] on link "SDE2 FIRST ROUND June- July" at bounding box center [272, 440] width 171 height 18
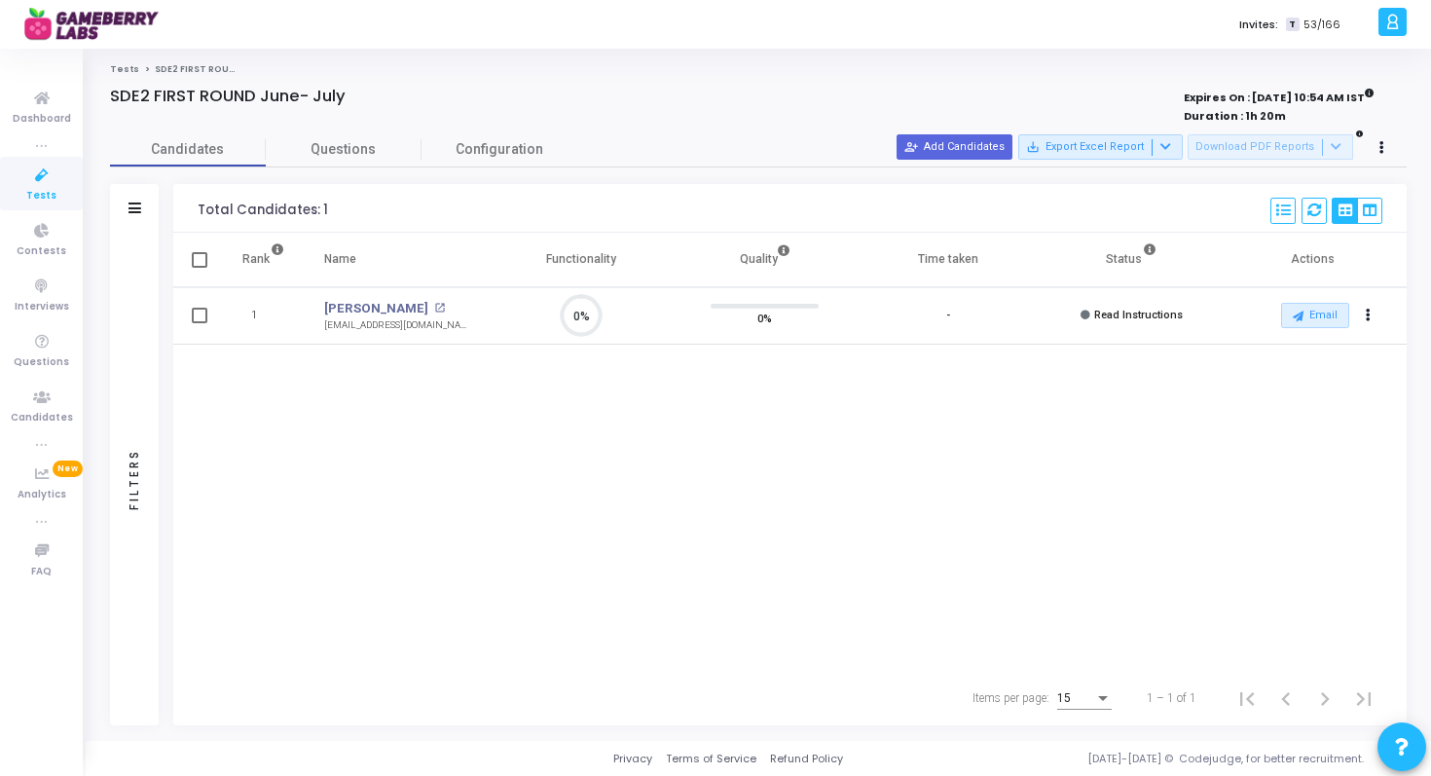
scroll to position [41, 50]
click at [47, 188] on span "Tests" at bounding box center [41, 196] width 30 height 17
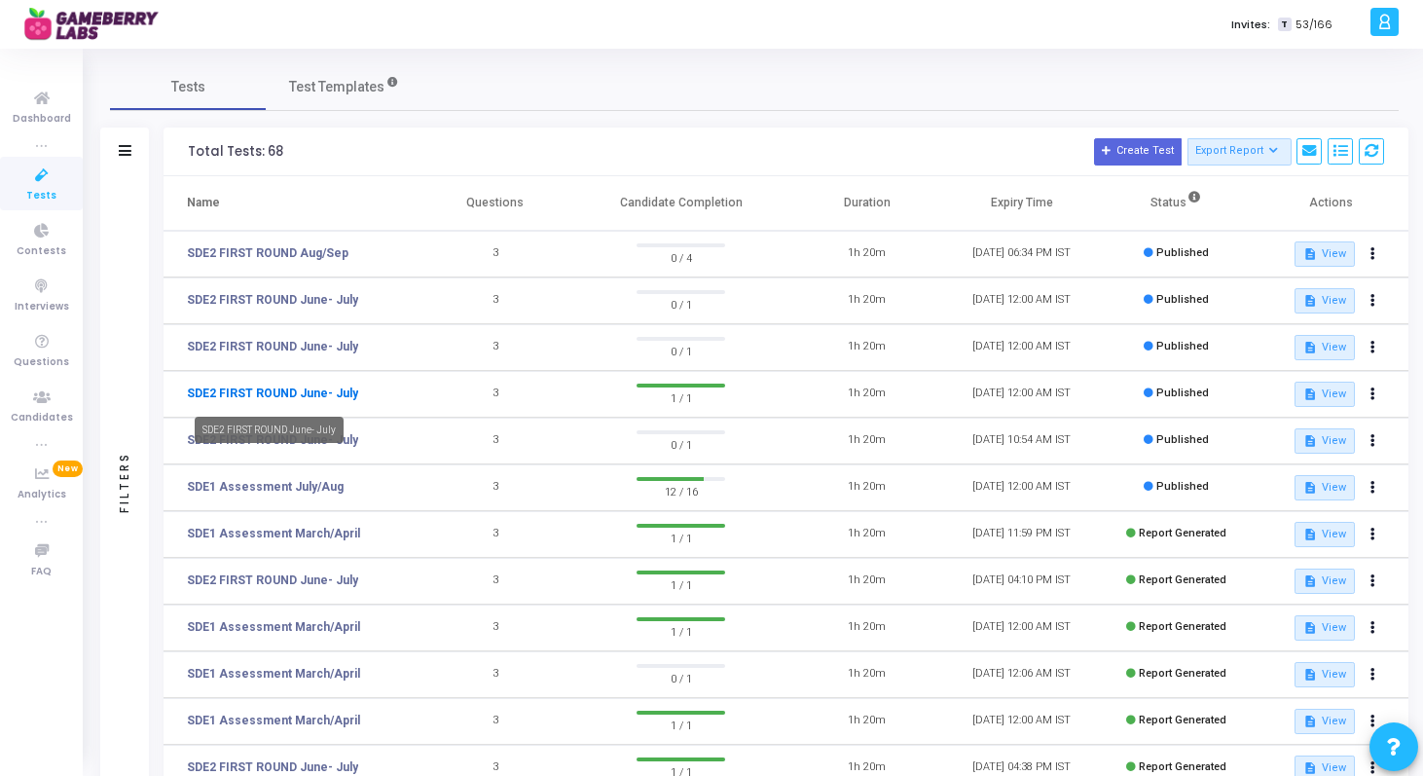
click at [276, 394] on link "SDE2 FIRST ROUND June- July" at bounding box center [272, 394] width 171 height 18
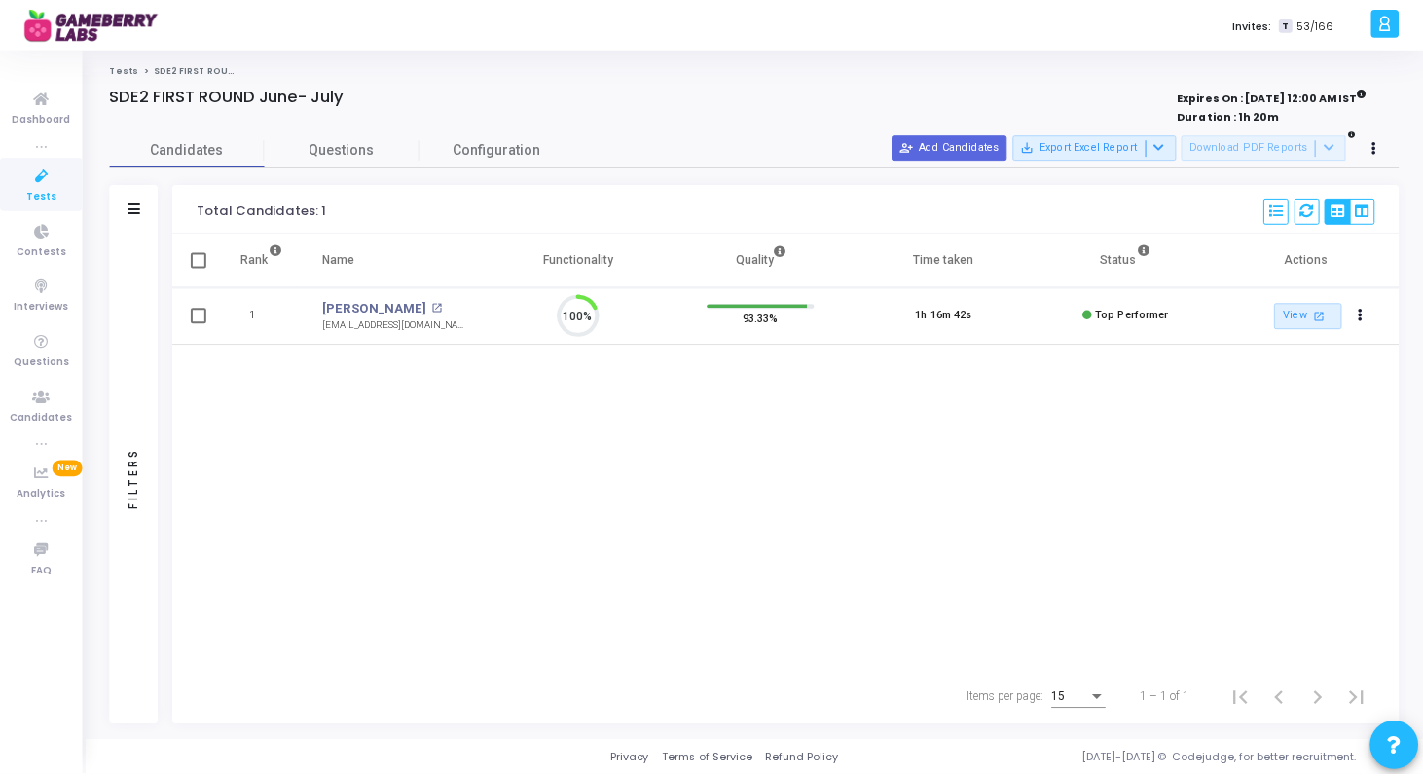
scroll to position [41, 50]
click at [43, 181] on icon at bounding box center [41, 176] width 41 height 24
